Goal: Communication & Community: Answer question/provide support

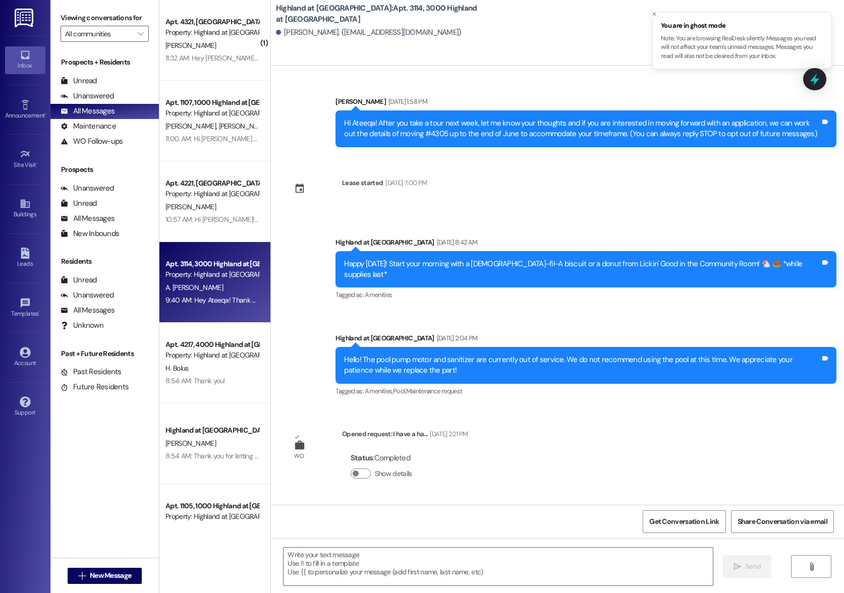
scroll to position [2098, 0]
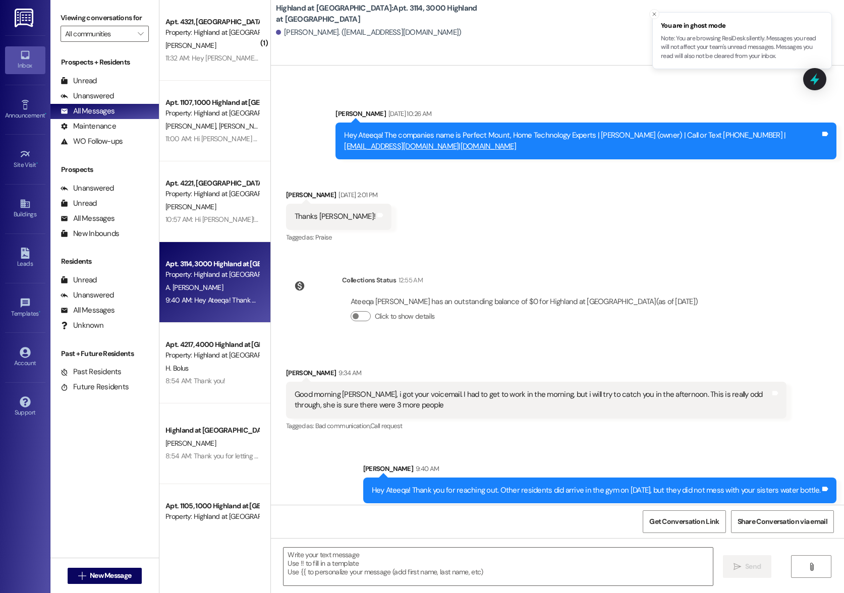
click at [166, 47] on span "[PERSON_NAME]" at bounding box center [190, 45] width 50 height 9
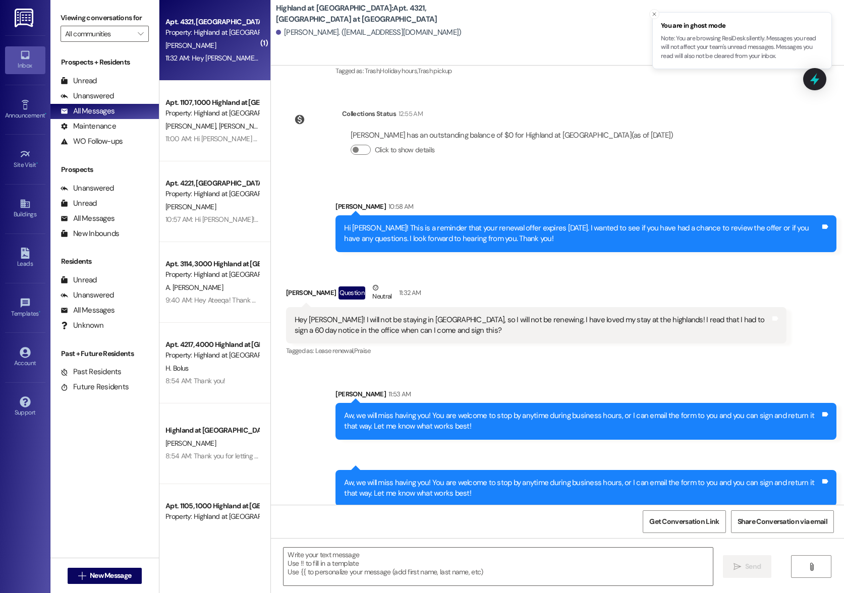
scroll to position [3941, 0]
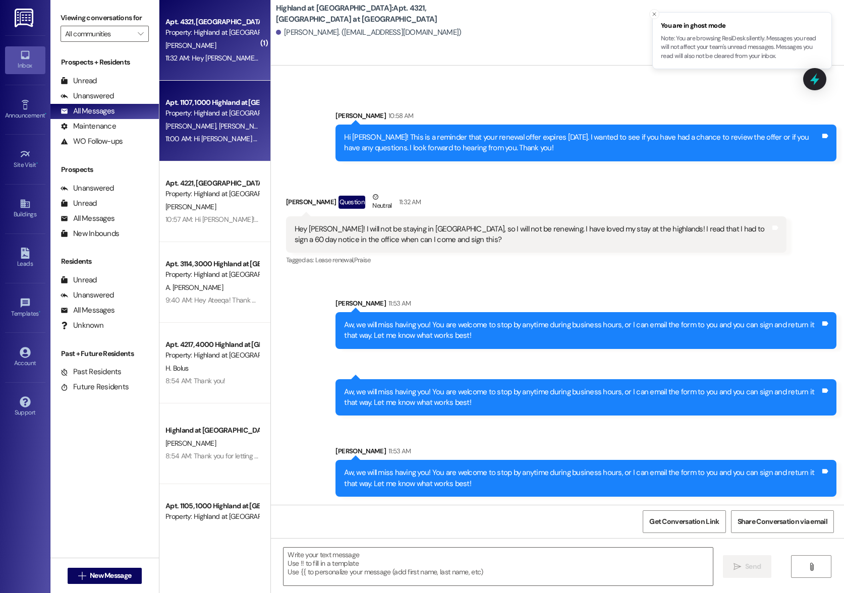
click at [218, 125] on span "[PERSON_NAME]" at bounding box center [243, 126] width 50 height 9
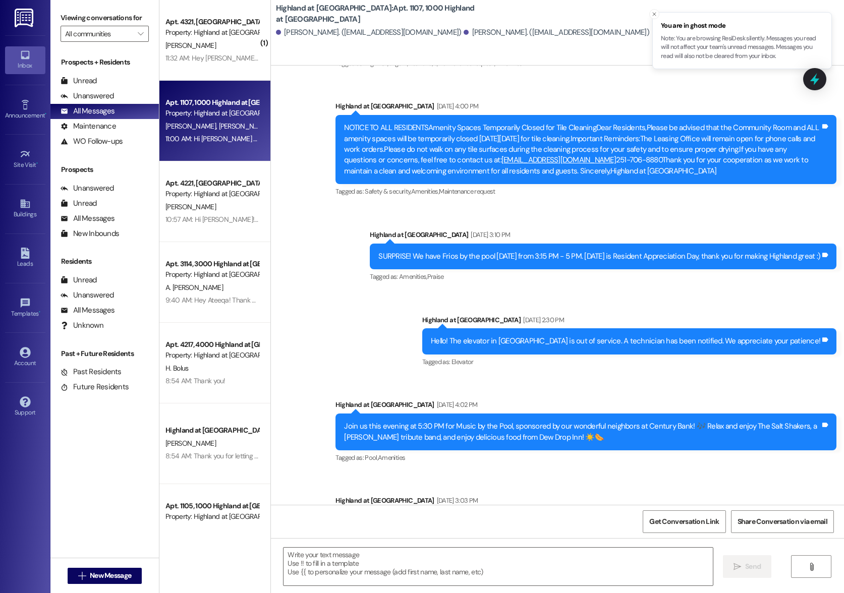
scroll to position [4616, 0]
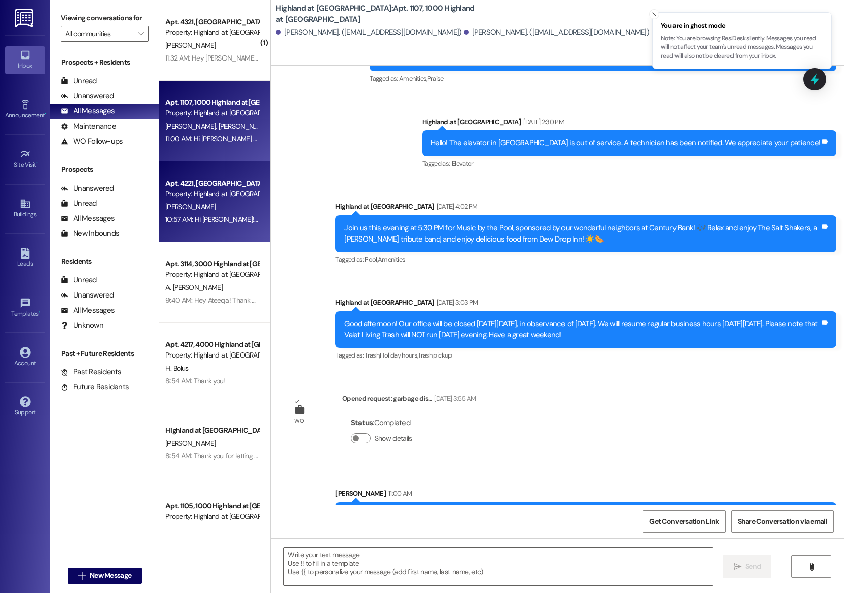
click at [195, 208] on div "[PERSON_NAME]" at bounding box center [211, 207] width 95 height 13
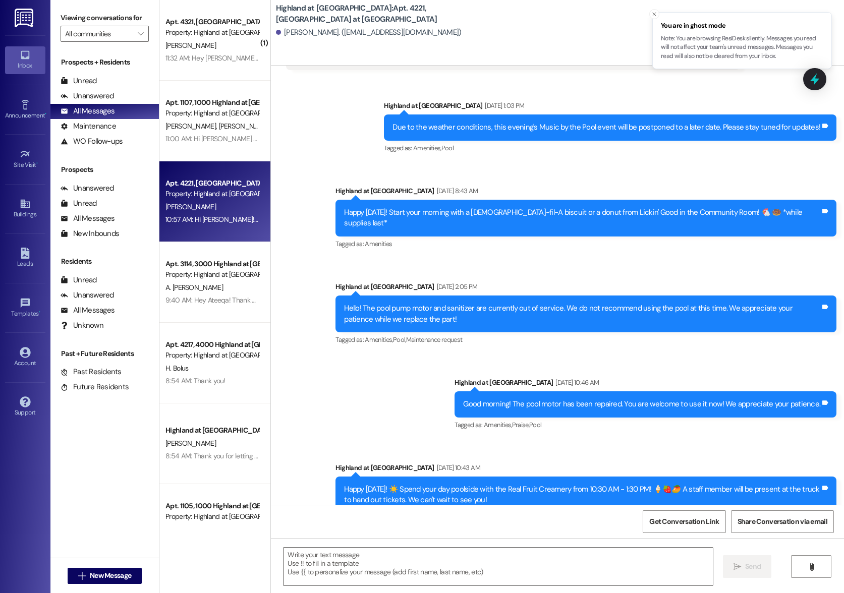
scroll to position [5783, 0]
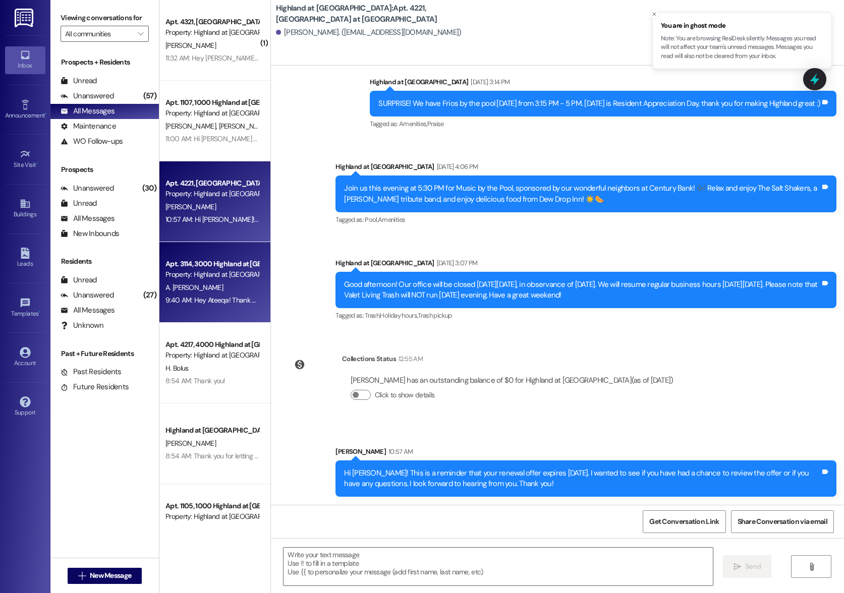
click at [206, 291] on div "A. [PERSON_NAME]" at bounding box center [211, 288] width 95 height 13
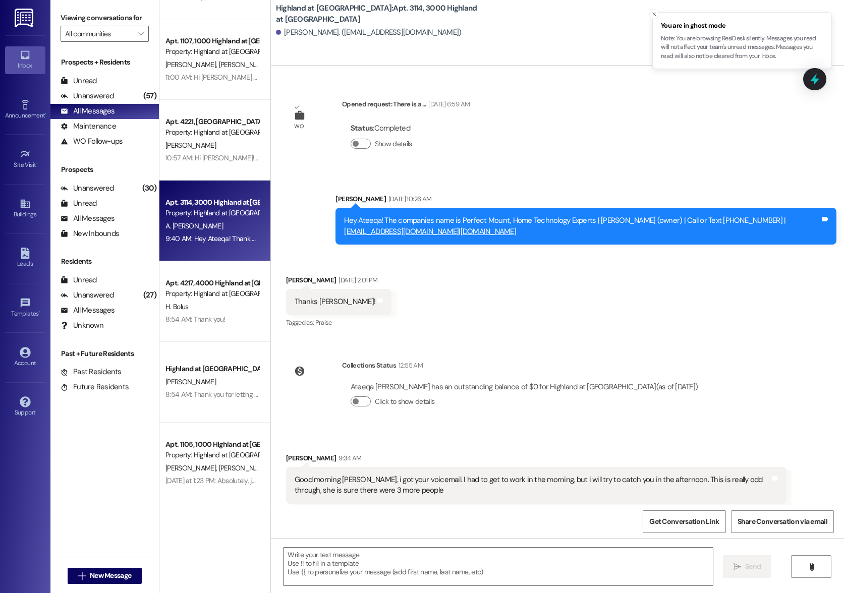
scroll to position [2098, 0]
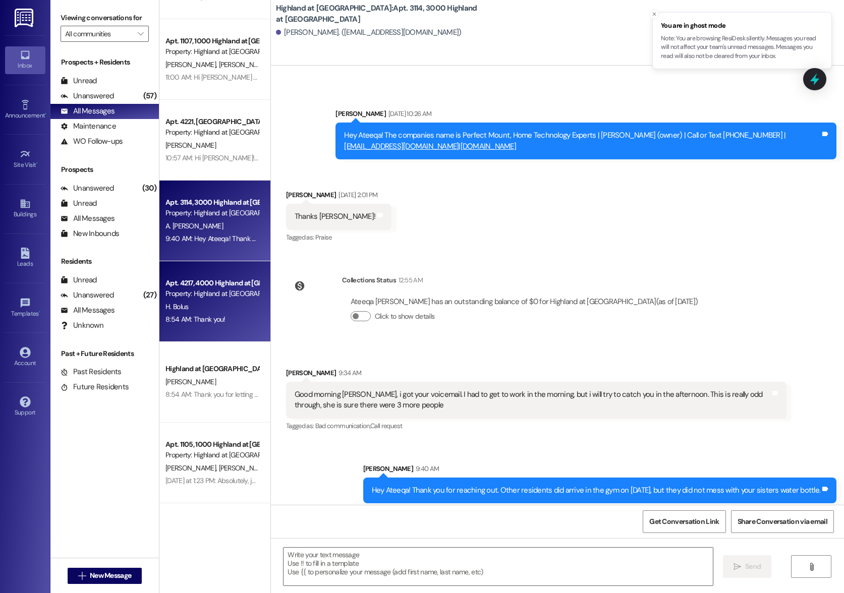
click at [235, 313] on div "H. Bolus" at bounding box center [211, 307] width 95 height 13
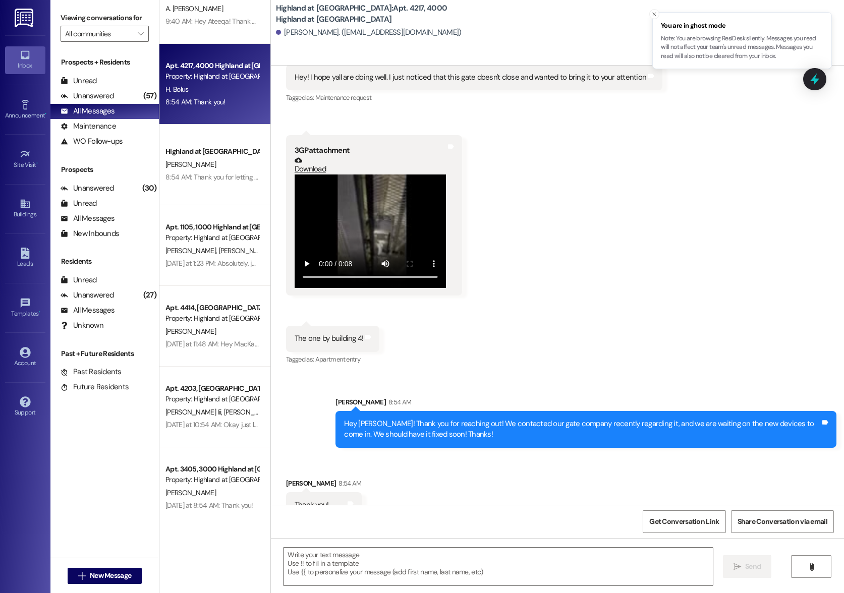
scroll to position [6371, 0]
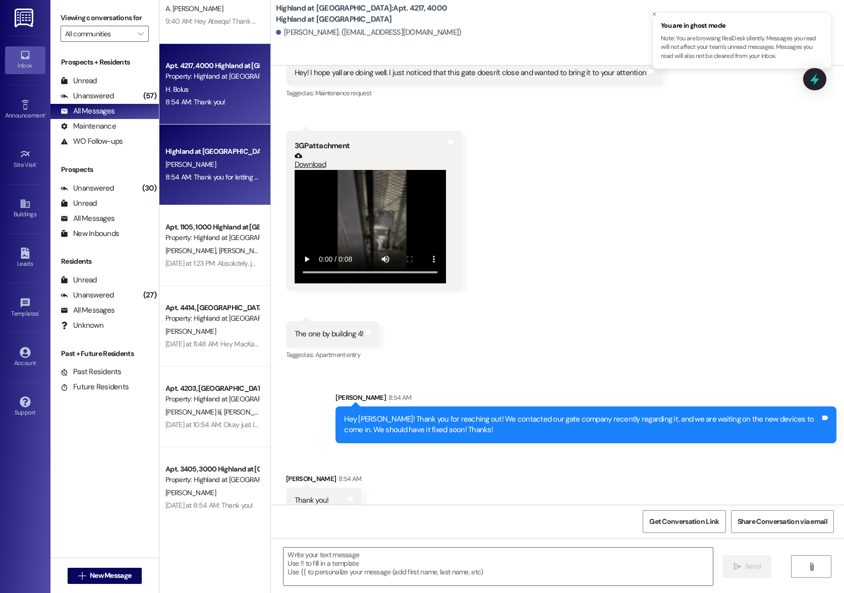
click at [183, 172] on div "8:54 AM: Thank you for letting us know! 8:54 AM: Thank you for letting us know!" at bounding box center [211, 177] width 95 height 13
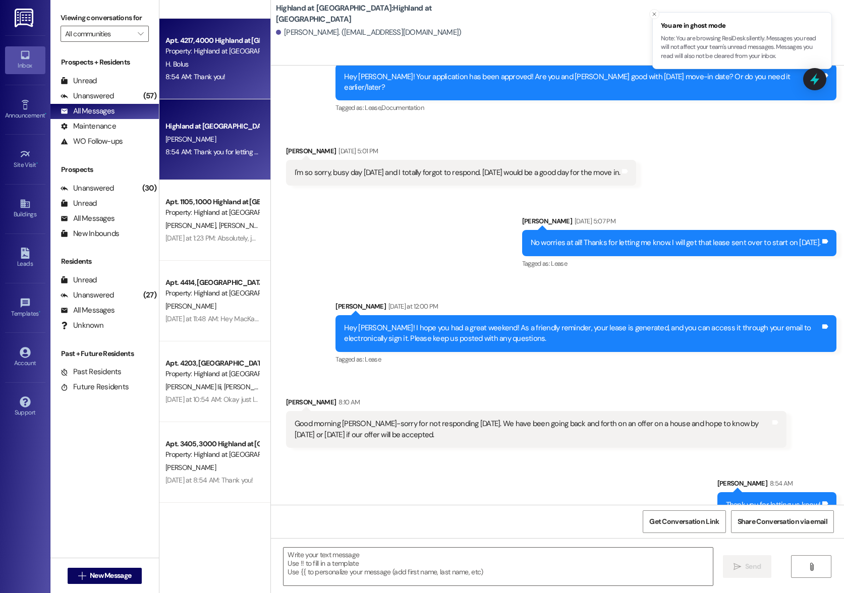
scroll to position [0, 0]
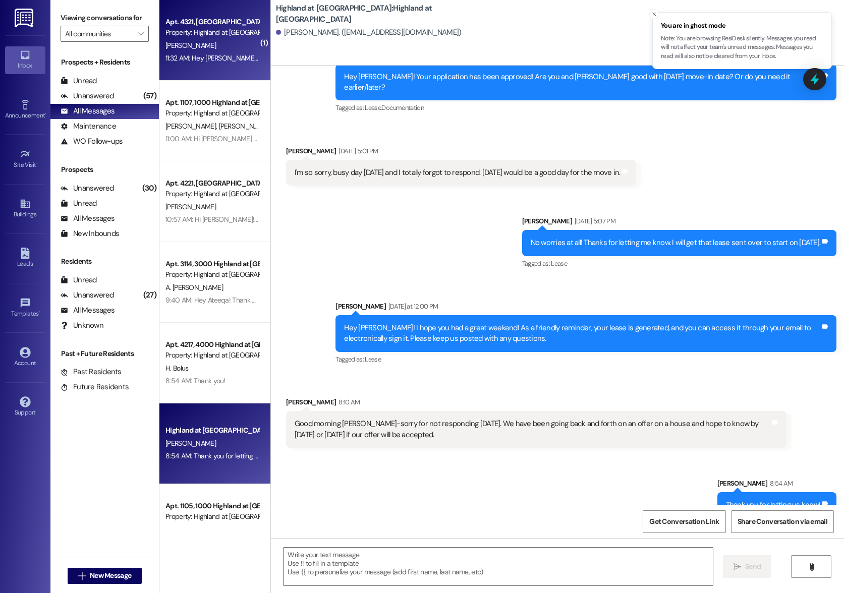
click at [223, 49] on div "[PERSON_NAME]" at bounding box center [211, 45] width 95 height 13
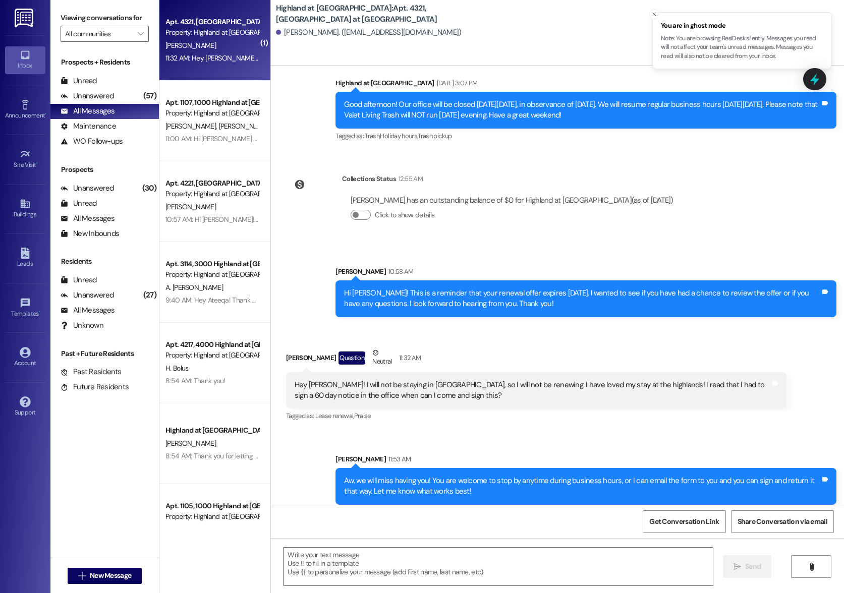
scroll to position [3860, 0]
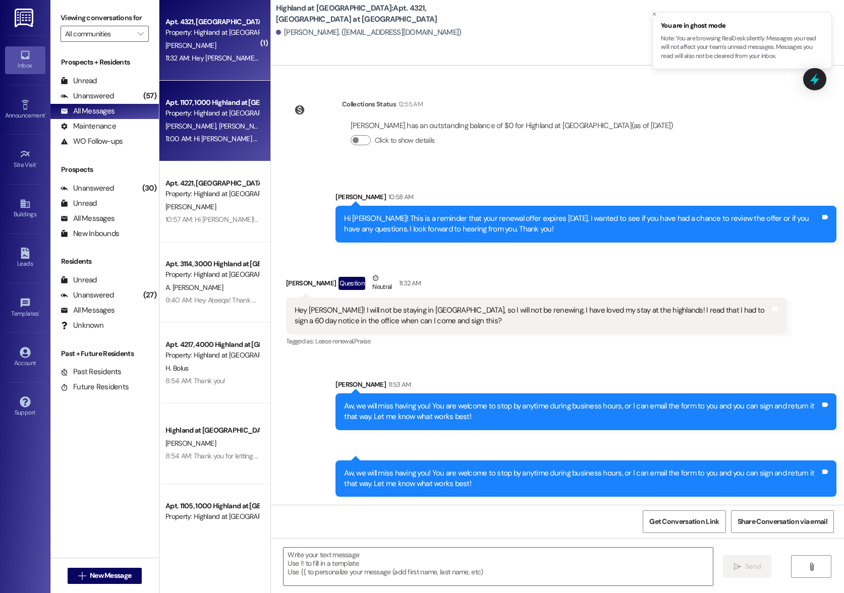
click at [187, 119] on div "Apt. 1107, [GEOGRAPHIC_DATA] at [GEOGRAPHIC_DATA] Property: [GEOGRAPHIC_DATA] a…" at bounding box center [211, 108] width 95 height 24
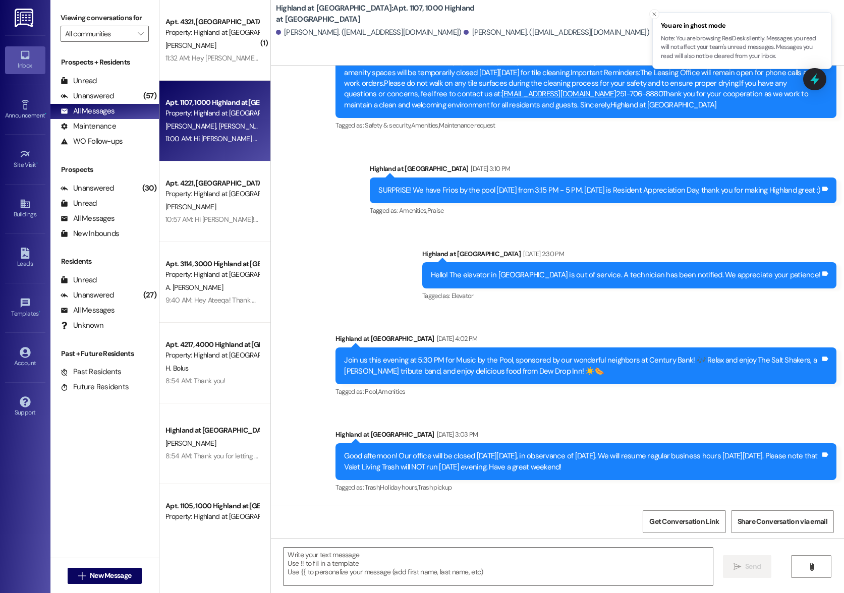
scroll to position [4616, 0]
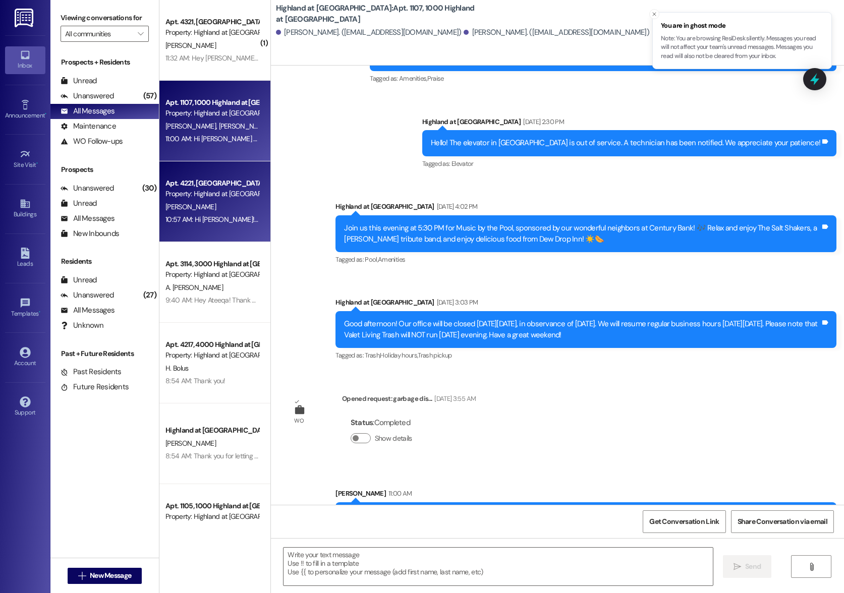
click at [205, 212] on div "[PERSON_NAME]" at bounding box center [211, 207] width 95 height 13
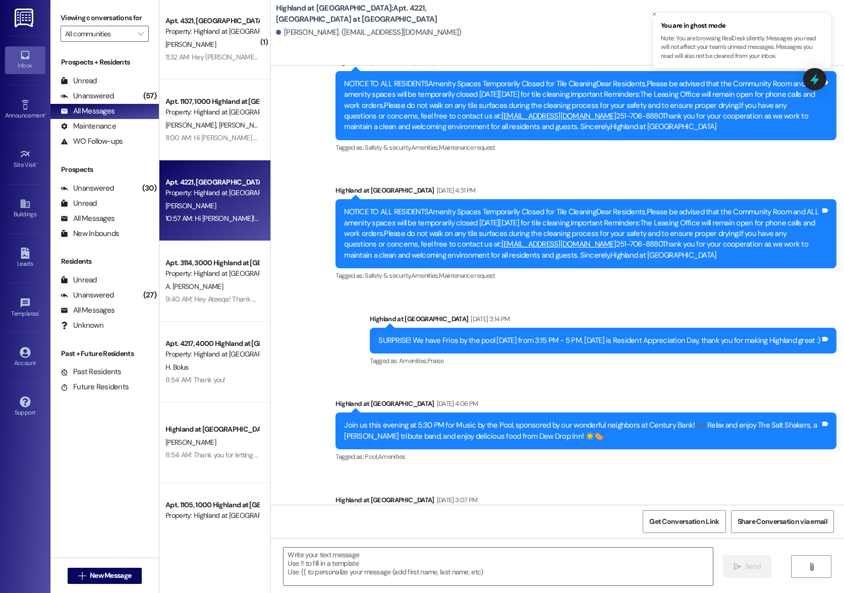
scroll to position [5783, 0]
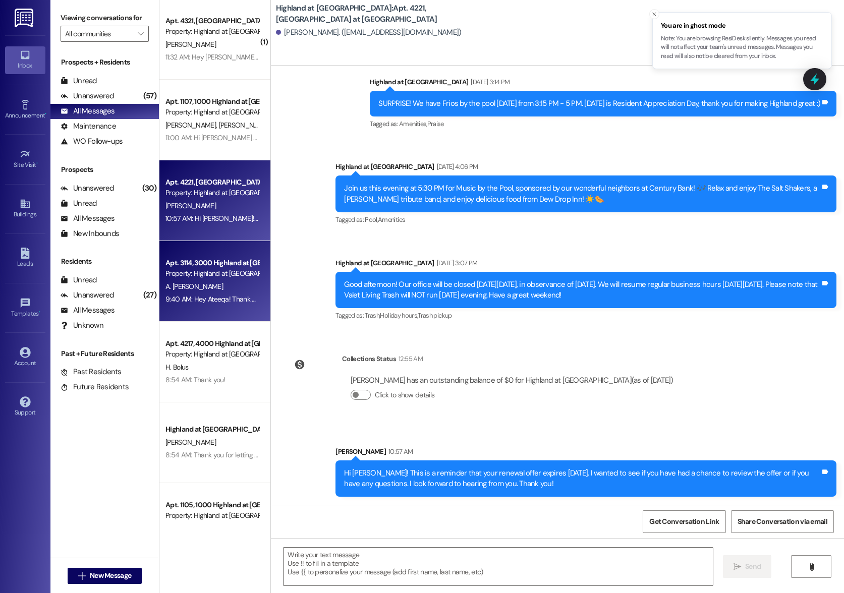
click at [199, 306] on div "Apt. 3114, 3000 Highland at [GEOGRAPHIC_DATA] Property: [GEOGRAPHIC_DATA] at [G…" at bounding box center [214, 281] width 111 height 81
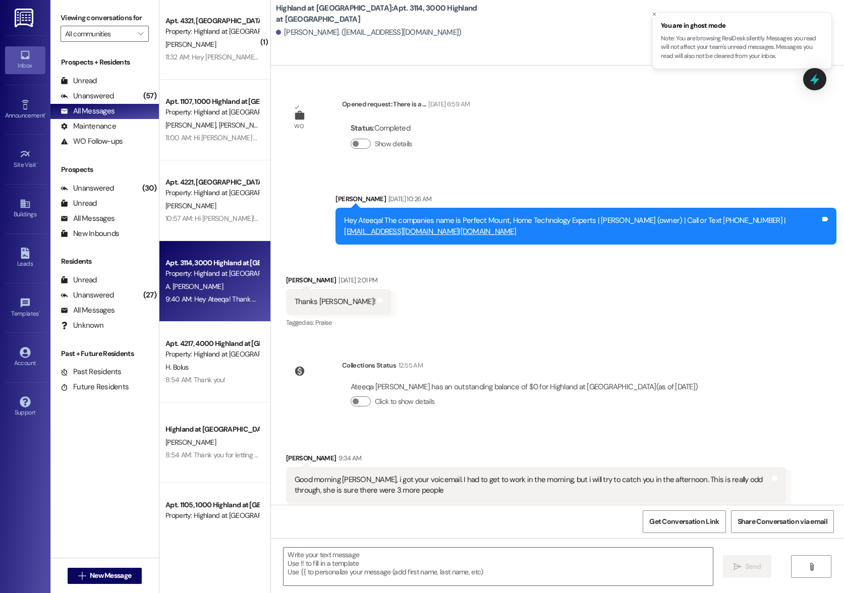
scroll to position [2098, 0]
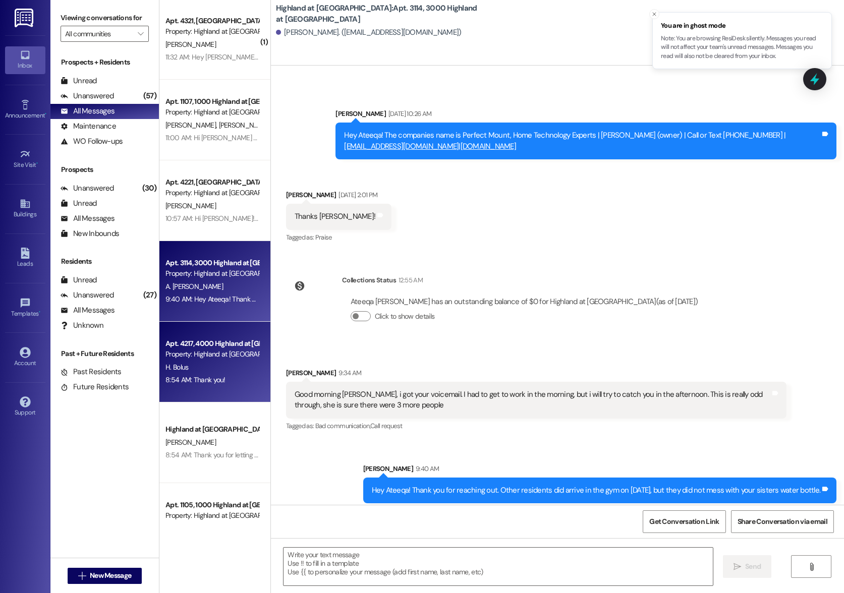
click at [193, 362] on div "H. Bolus" at bounding box center [211, 367] width 95 height 13
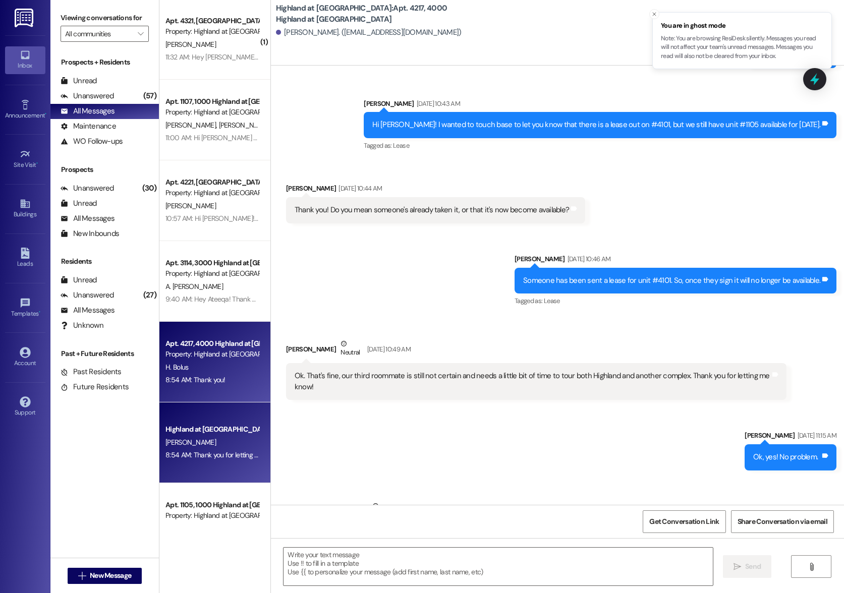
click at [188, 438] on span "[PERSON_NAME]" at bounding box center [190, 442] width 50 height 9
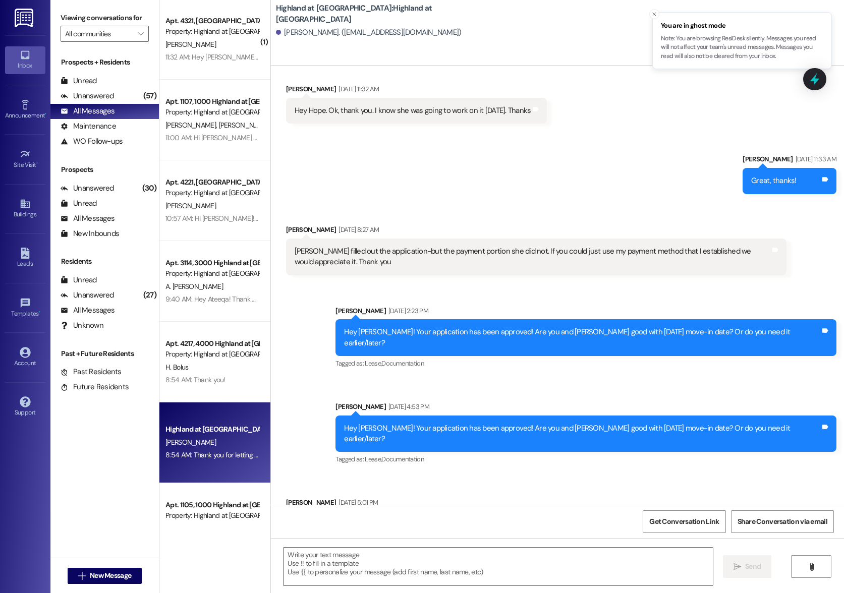
scroll to position [1347, 0]
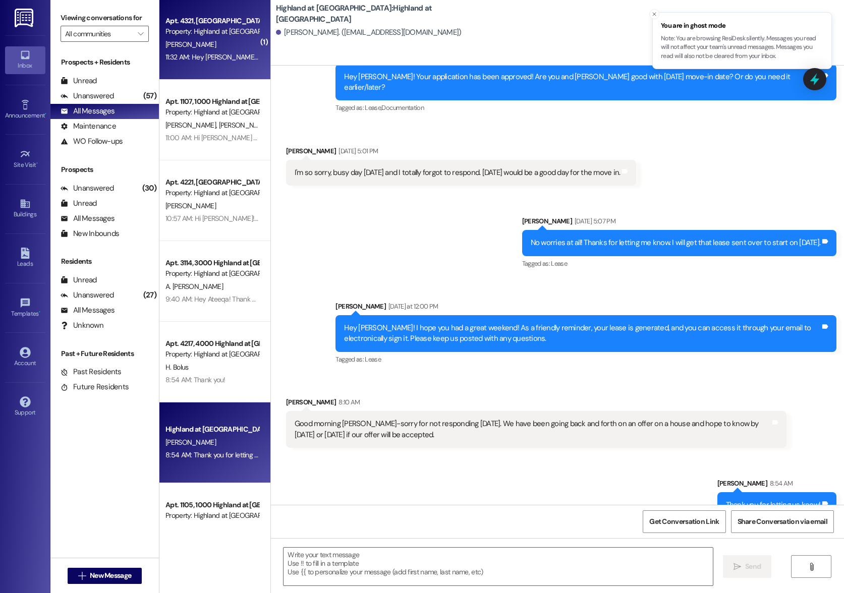
click at [201, 36] on div "Property: Highland at [GEOGRAPHIC_DATA]" at bounding box center [211, 31] width 93 height 11
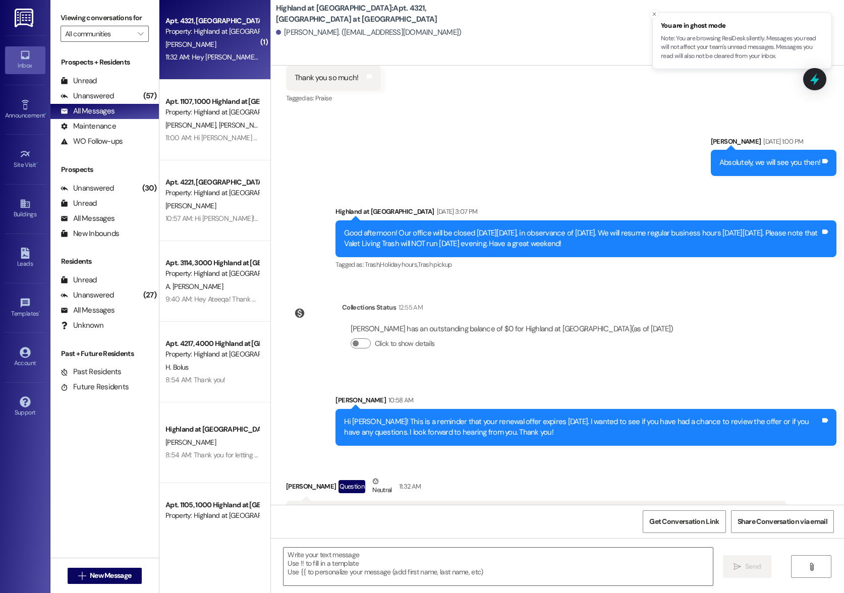
scroll to position [3860, 0]
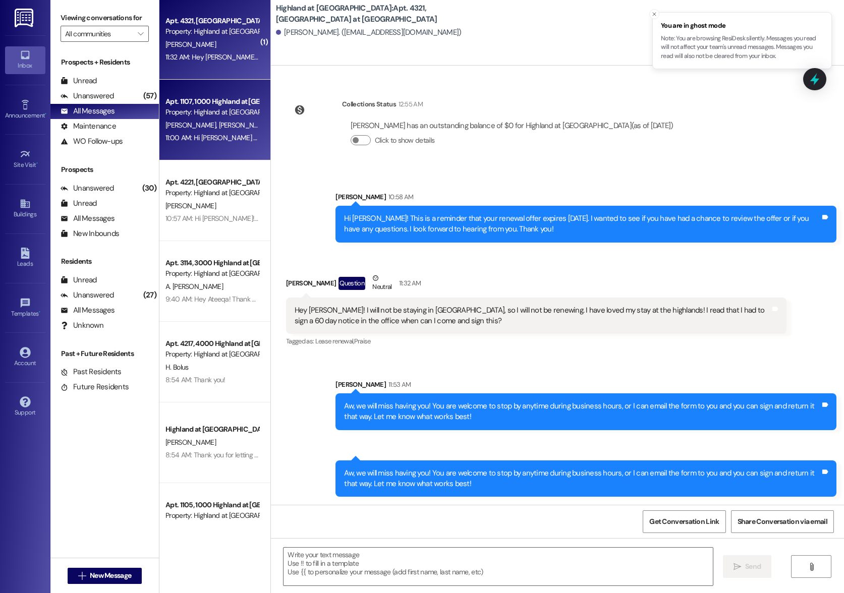
click at [199, 146] on div "( 1 ) Apt. 4321, [GEOGRAPHIC_DATA] at [GEOGRAPHIC_DATA] Property: [GEOGRAPHIC_D…" at bounding box center [214, 261] width 111 height 522
